Goal: Transaction & Acquisition: Purchase product/service

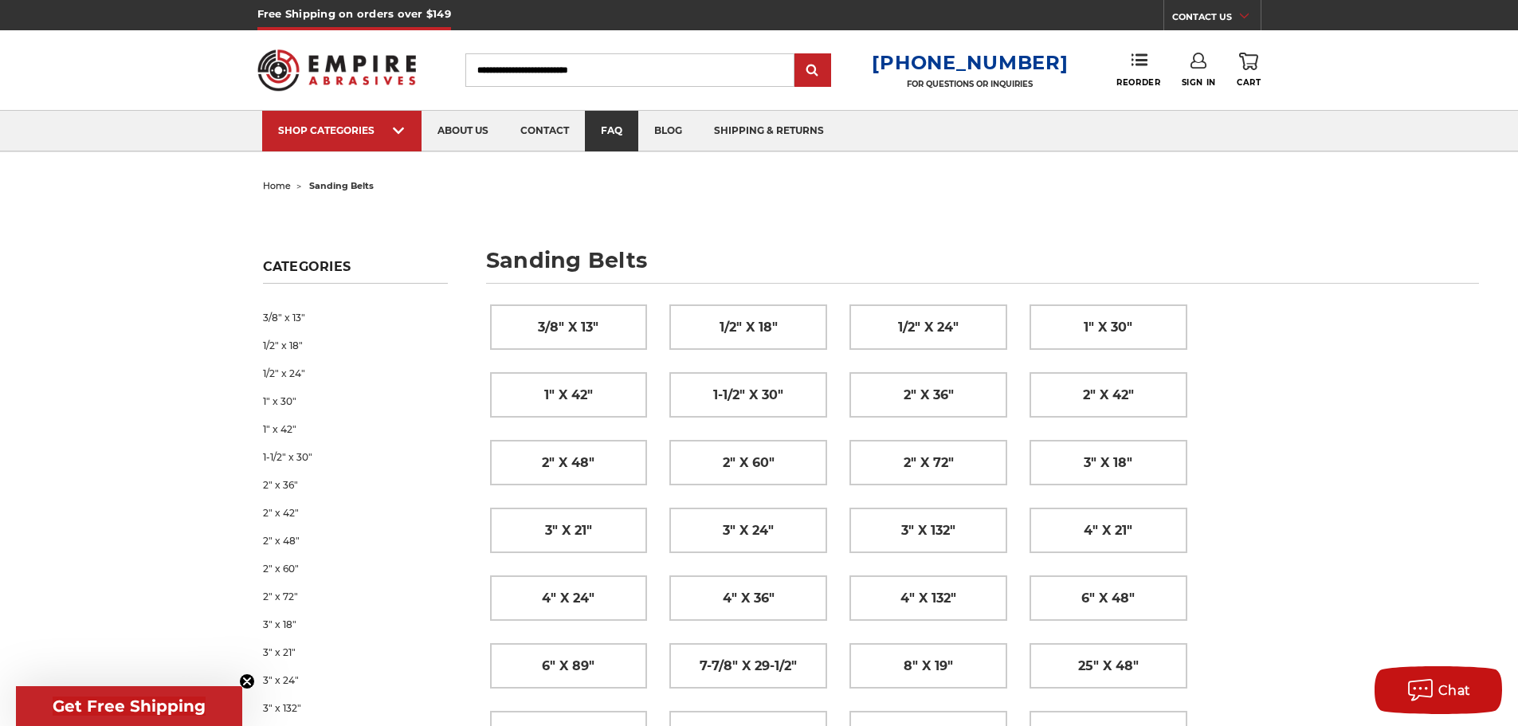
click at [616, 127] on link "faq" at bounding box center [611, 131] width 53 height 41
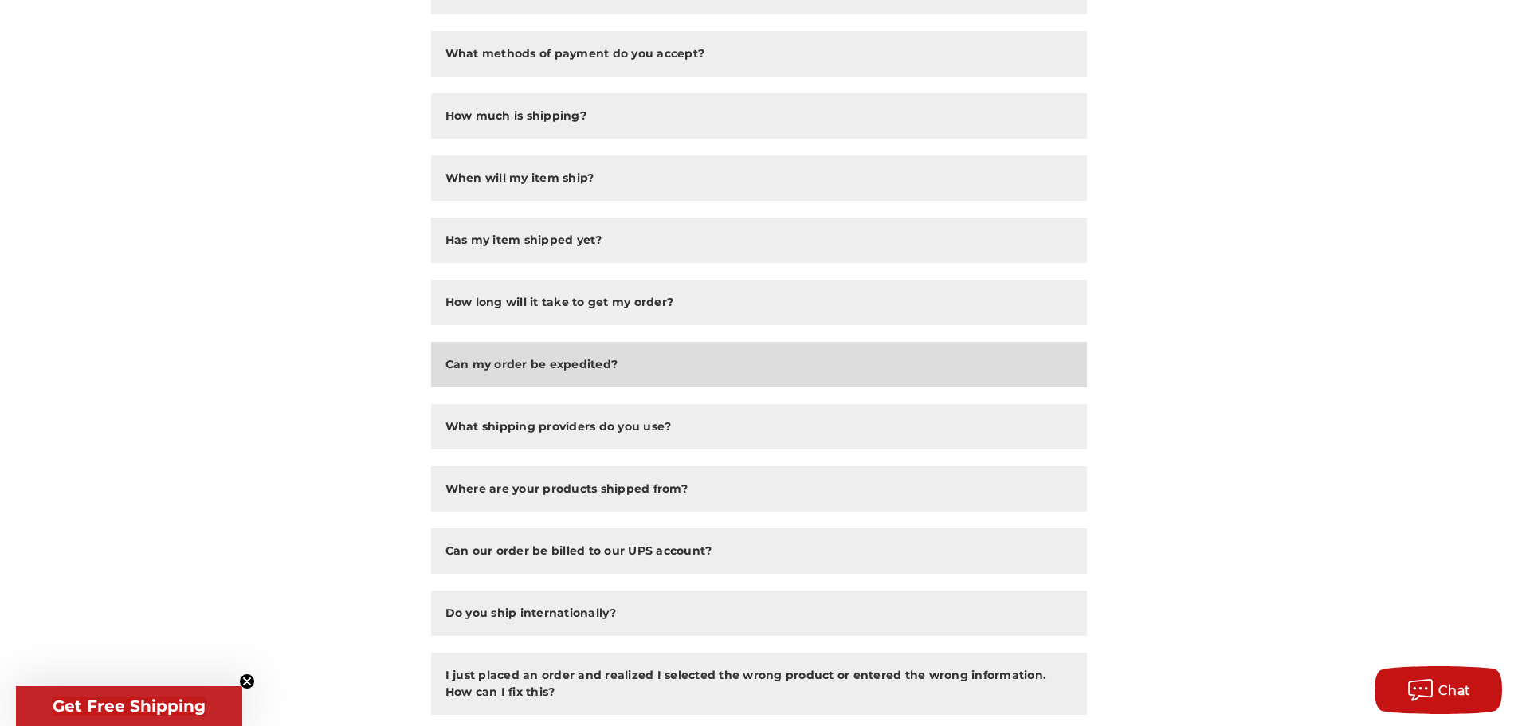
scroll to position [398, 0]
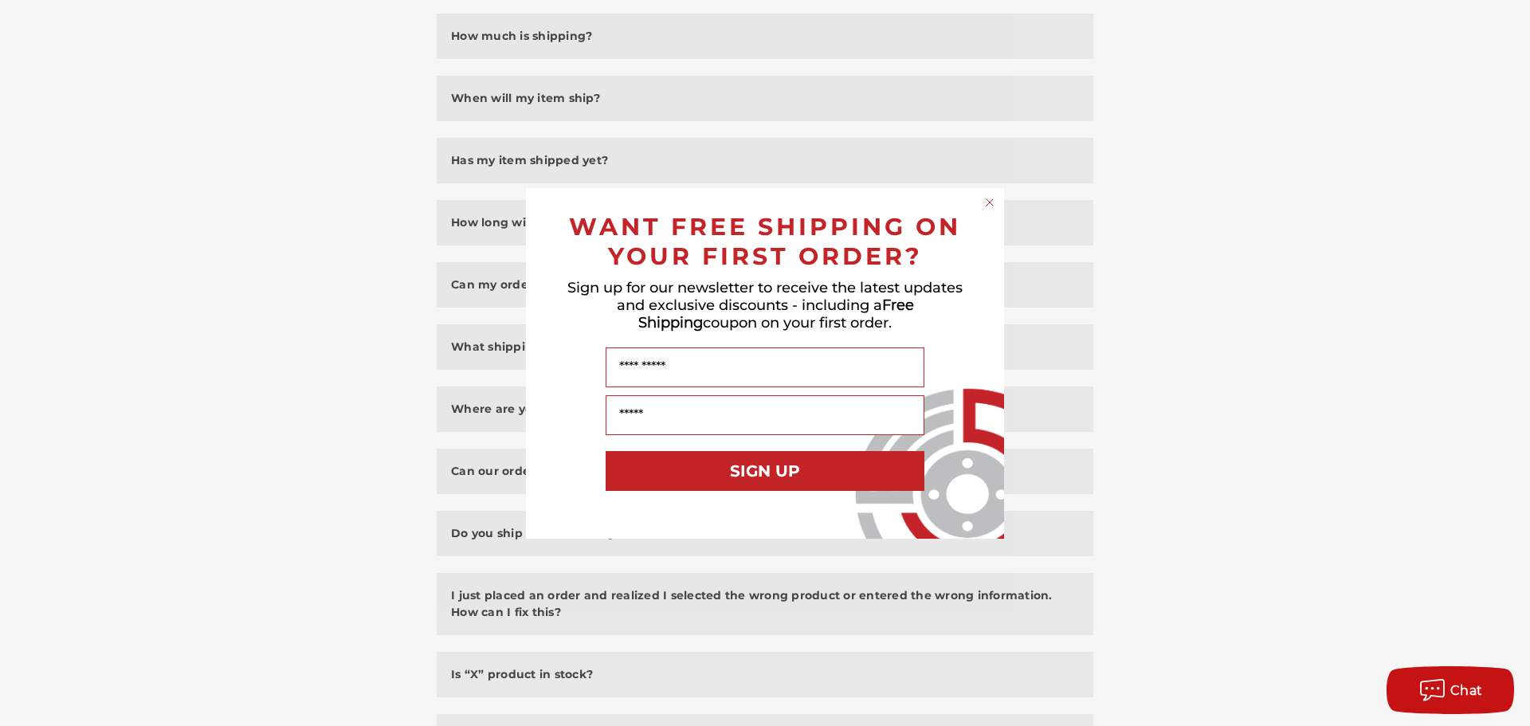
click at [991, 205] on circle "Close dialog" at bounding box center [990, 201] width 15 height 15
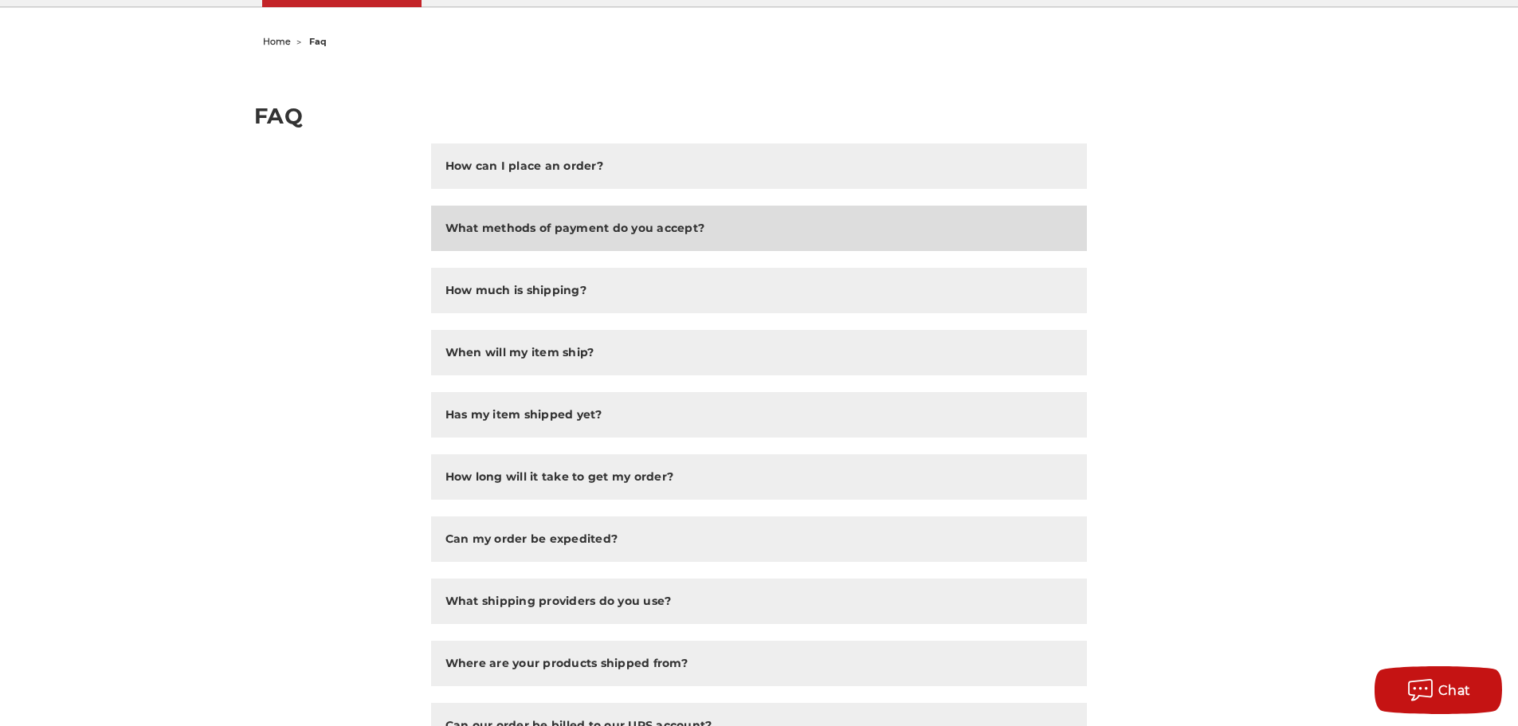
scroll to position [0, 0]
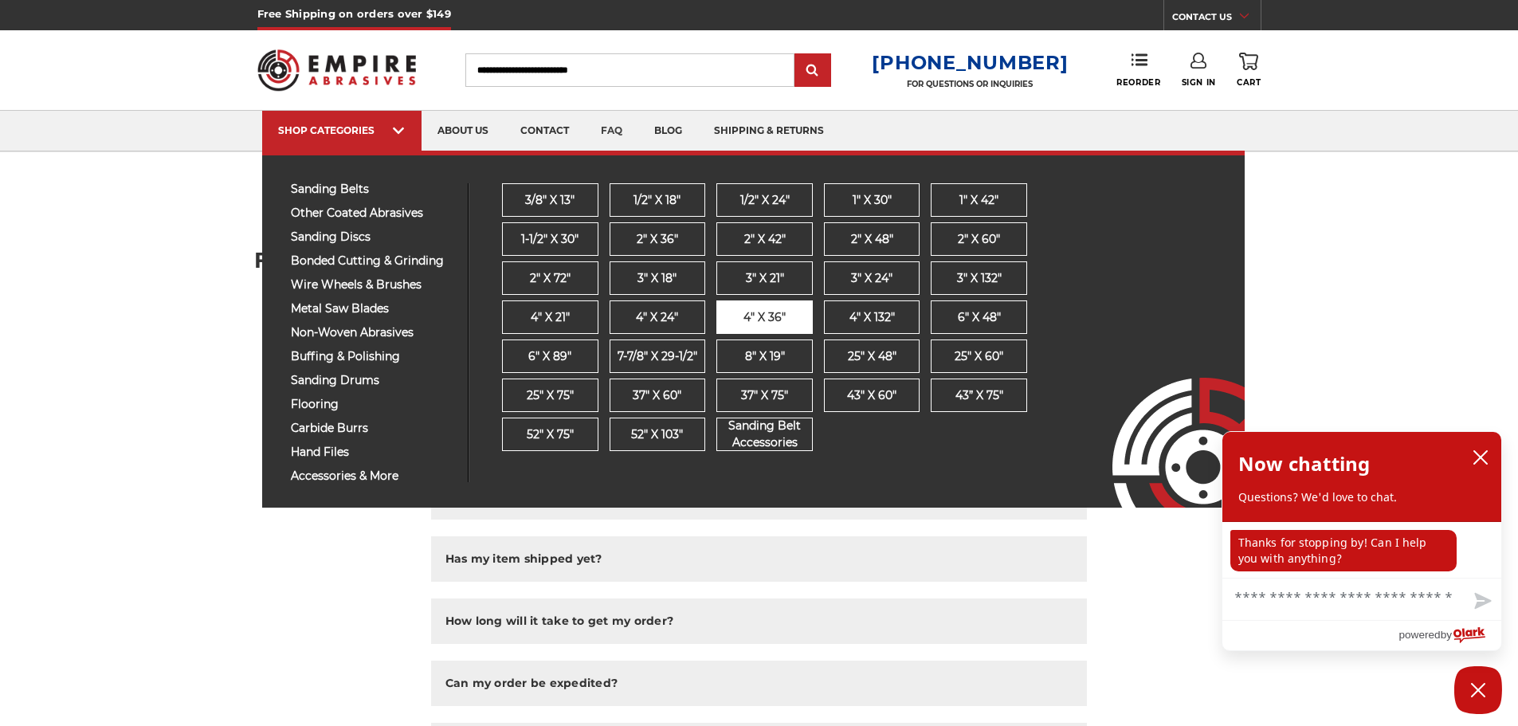
click at [748, 312] on span "4" x 36"" at bounding box center [765, 317] width 42 height 17
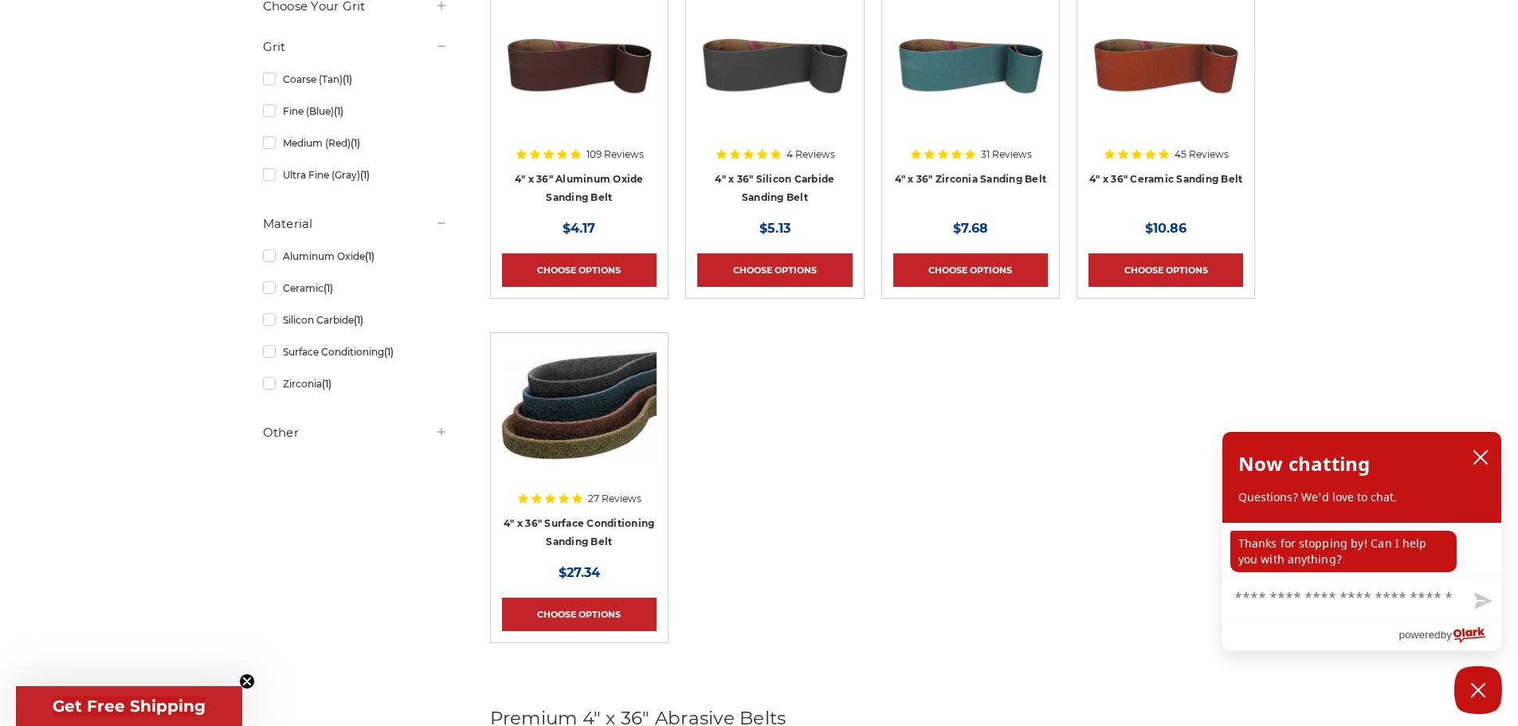
scroll to position [398, 0]
